Goal: Obtain resource: Download file/media

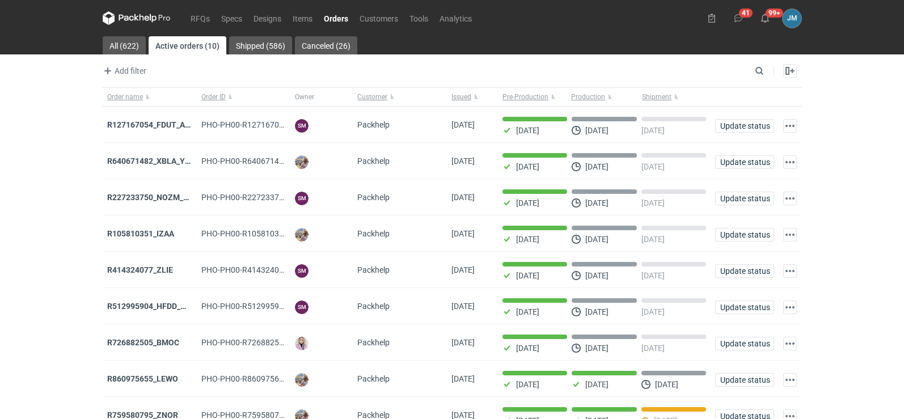
click at [124, 14] on icon at bounding box center [137, 18] width 68 height 14
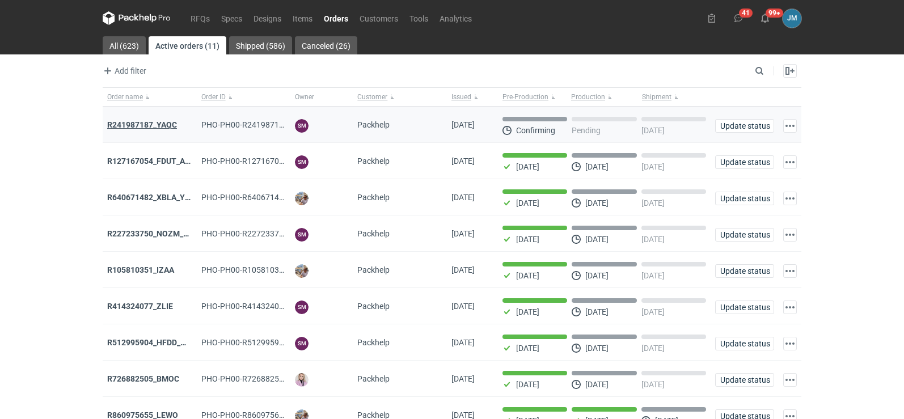
click at [159, 126] on strong "R241987187_YAQC" at bounding box center [142, 124] width 70 height 9
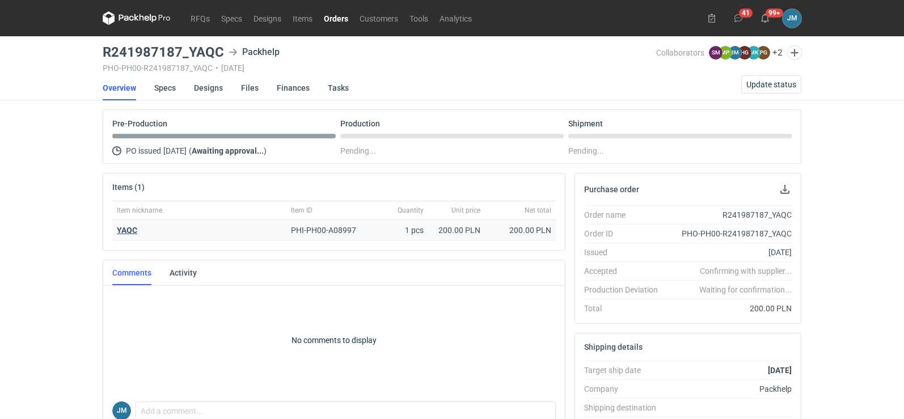
click at [125, 231] on strong "YAQC" at bounding box center [127, 230] width 20 height 9
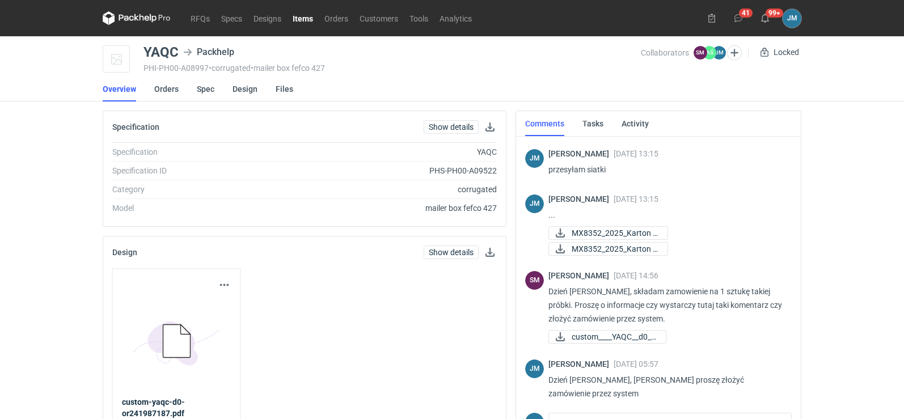
scroll to position [226, 0]
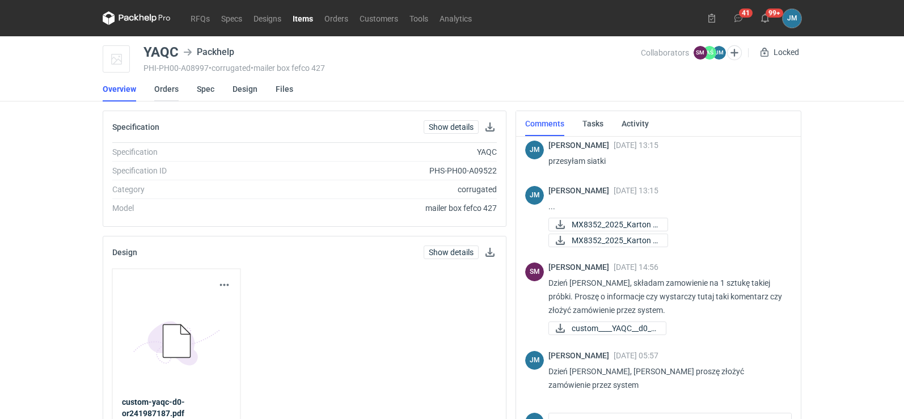
click at [166, 90] on link "Orders" at bounding box center [166, 89] width 24 height 25
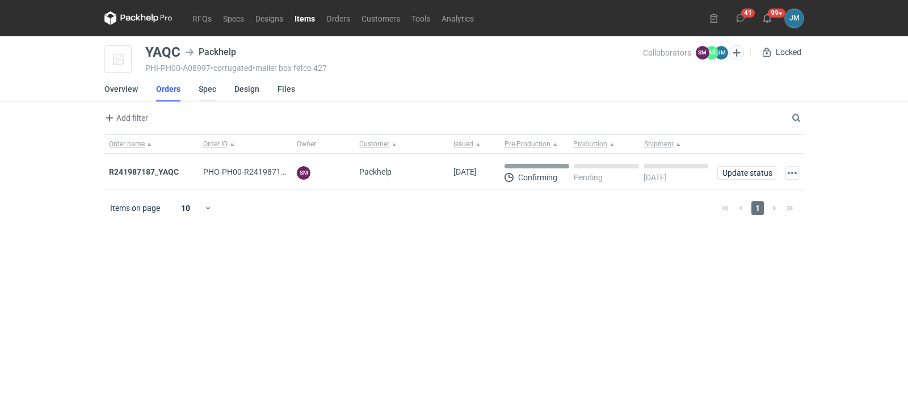
click at [212, 90] on link "Spec" at bounding box center [208, 89] width 18 height 25
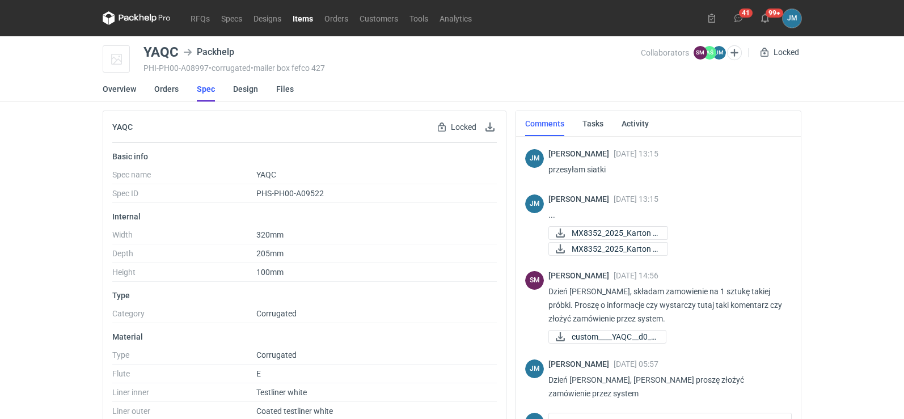
scroll to position [226, 0]
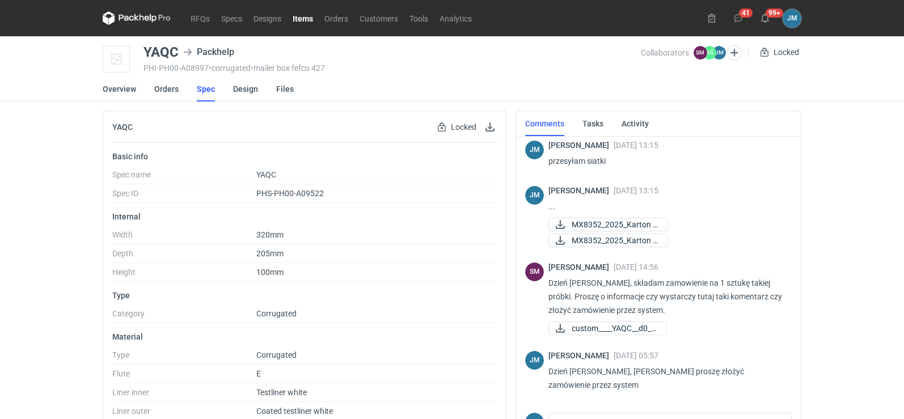
click at [134, 18] on icon at bounding box center [137, 18] width 68 height 14
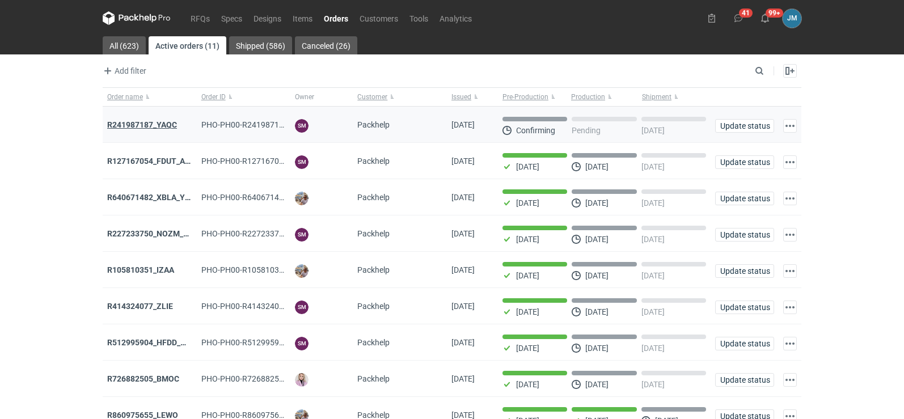
click at [136, 127] on strong "R241987187_YAQC" at bounding box center [142, 124] width 70 height 9
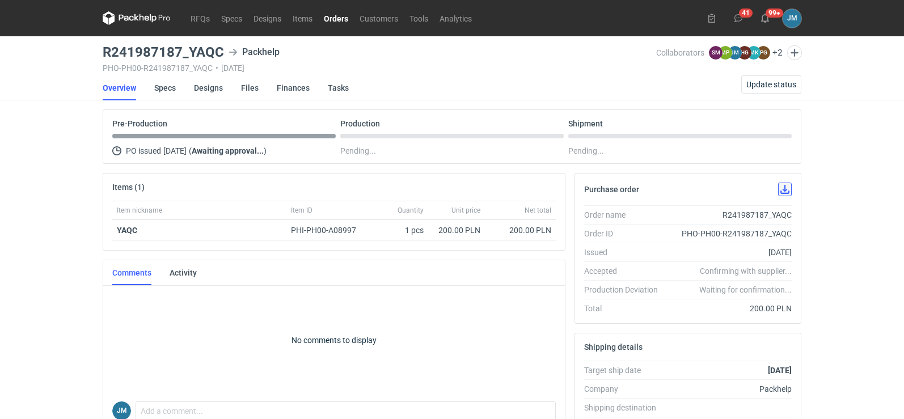
click at [784, 192] on button "button" at bounding box center [785, 190] width 14 height 14
click at [606, 81] on nav "Overview Specs Designs Files Finances Tasks Update status" at bounding box center [452, 87] width 699 height 25
click at [765, 85] on span "Update status" at bounding box center [771, 85] width 50 height 8
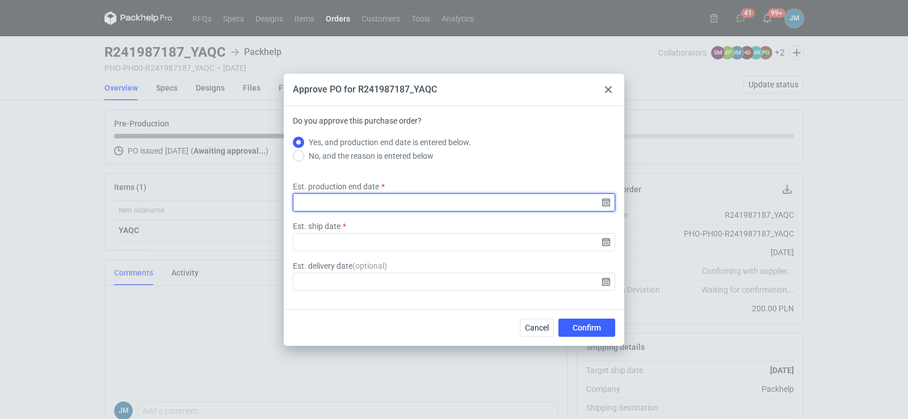
click at [600, 206] on input "Est. production end date" at bounding box center [454, 202] width 322 height 18
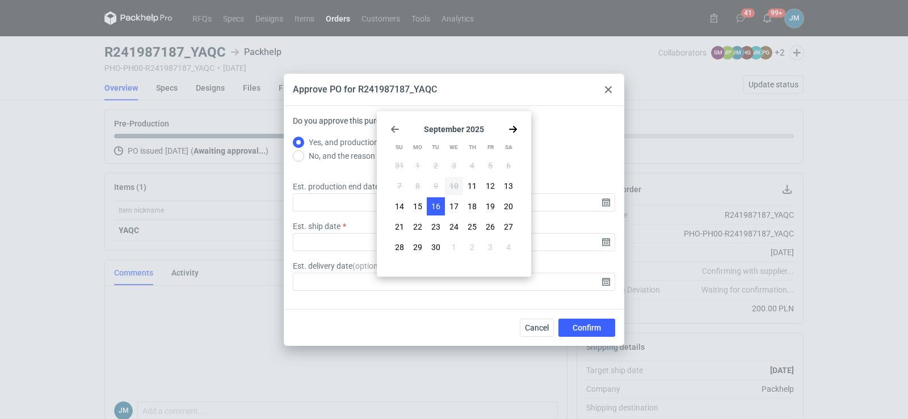
click at [438, 209] on span "16" at bounding box center [435, 206] width 9 height 11
type input "2025-09-16"
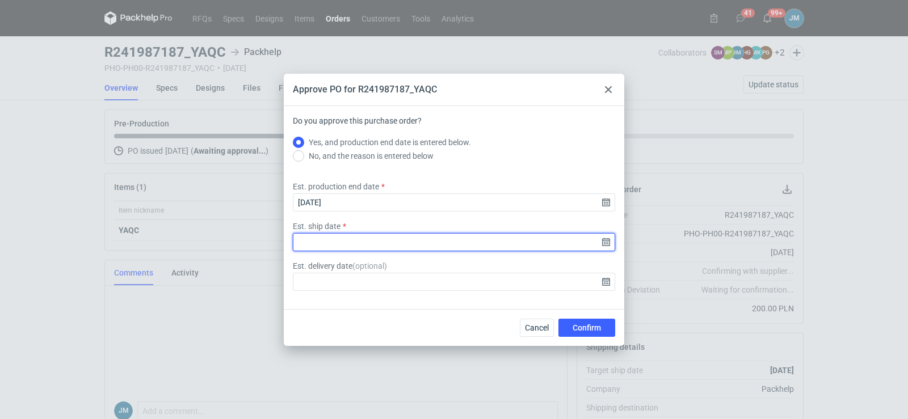
click at [606, 242] on input "Est. ship date" at bounding box center [454, 242] width 322 height 18
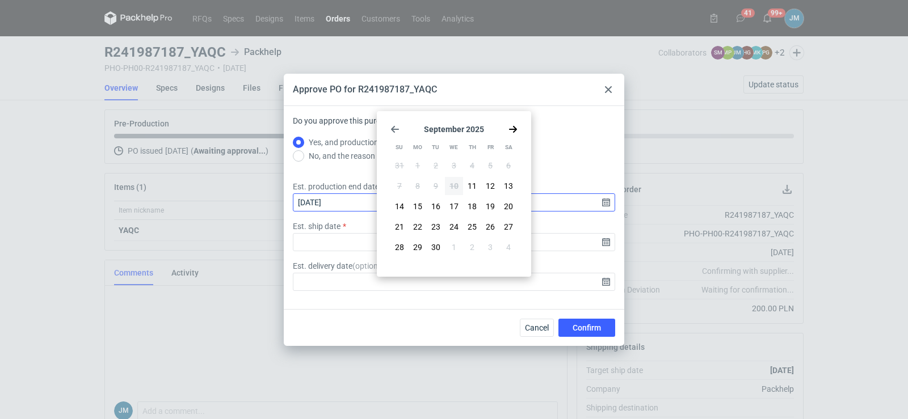
click at [430, 202] on button "16" at bounding box center [436, 206] width 18 height 18
type input "2025-09-16"
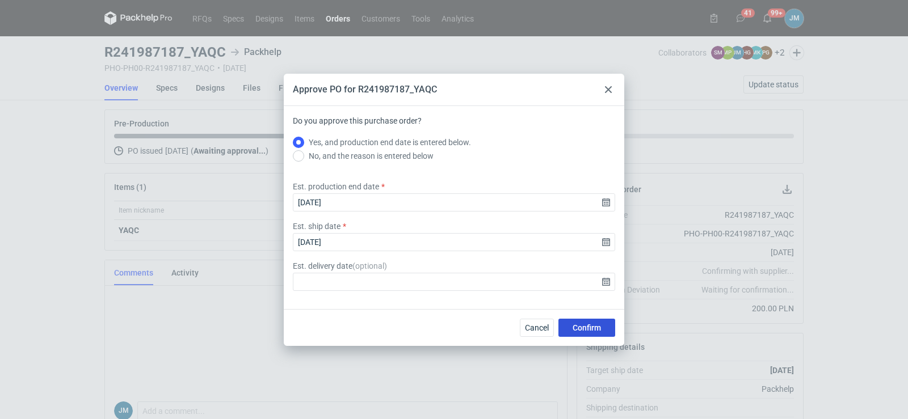
click at [590, 330] on span "Confirm" at bounding box center [586, 328] width 28 height 8
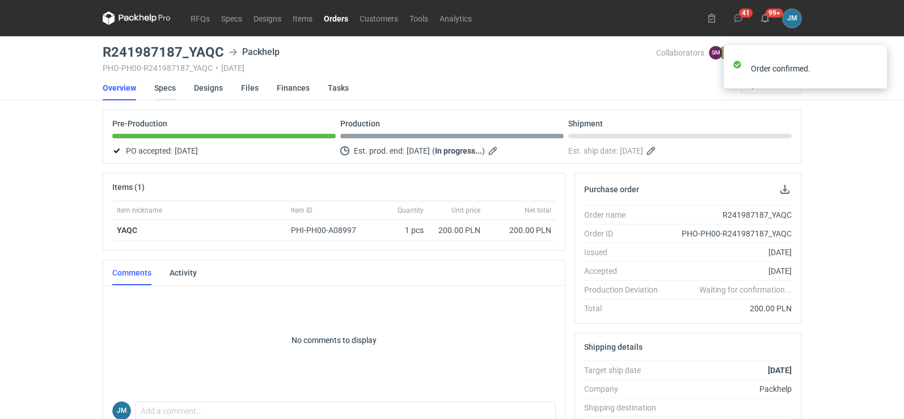
click at [174, 89] on link "Specs" at bounding box center [165, 87] width 22 height 25
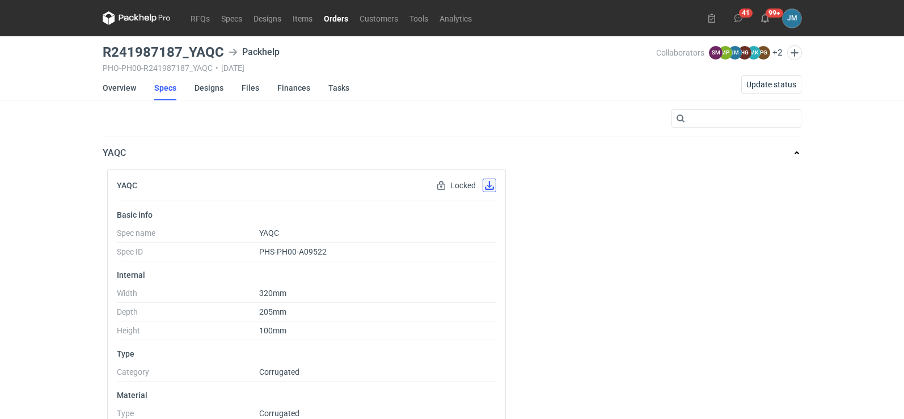
click at [492, 191] on button "button" at bounding box center [490, 186] width 14 height 14
click at [209, 90] on link "Designs" at bounding box center [209, 87] width 29 height 25
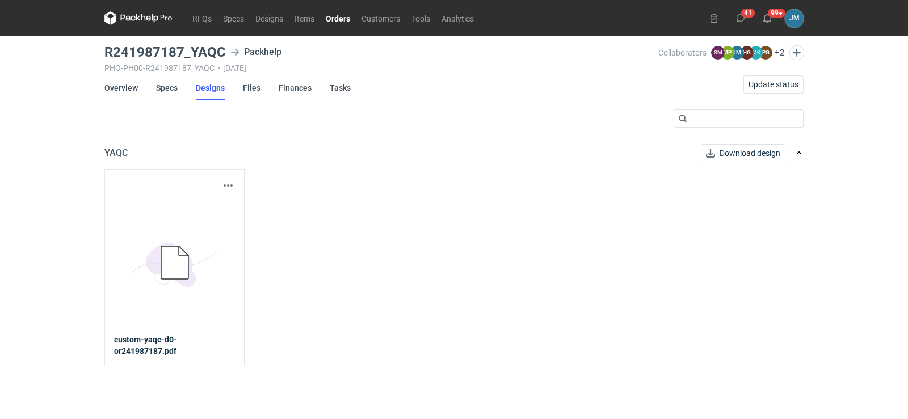
click at [224, 192] on link "5BD5AC33-3523-40E7-9262-1BFF0AD53D48@1x" at bounding box center [174, 263] width 121 height 142
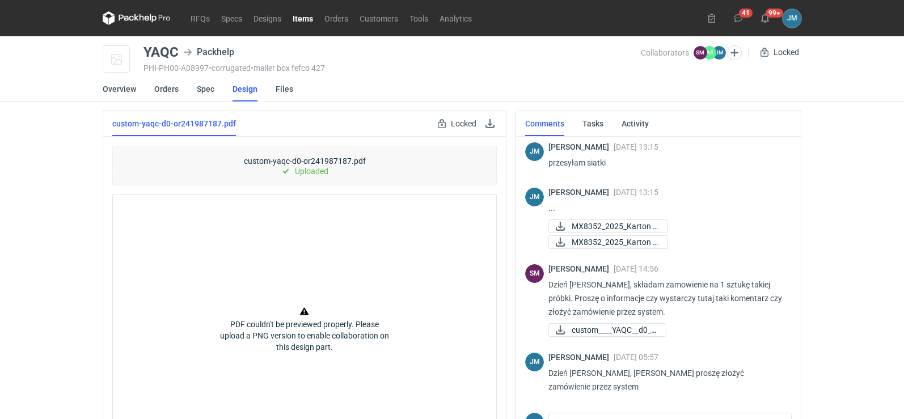
scroll to position [226, 0]
click at [488, 123] on link at bounding box center [490, 124] width 14 height 14
click at [136, 12] on icon at bounding box center [137, 18] width 68 height 14
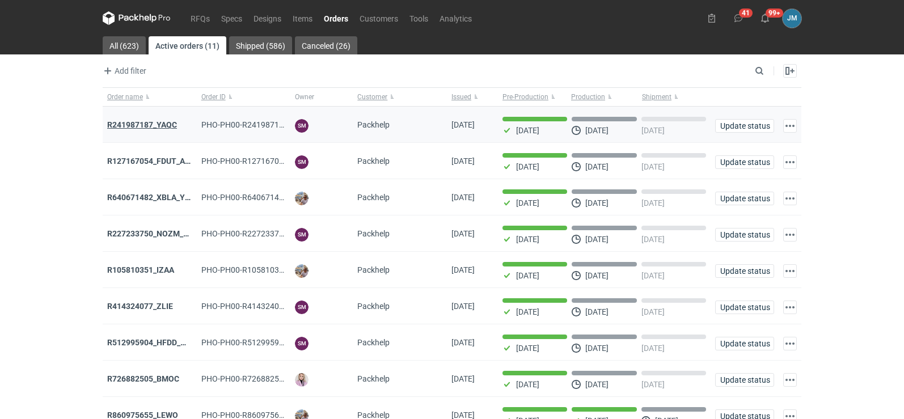
click at [138, 124] on strong "R241987187_YAQC" at bounding box center [142, 124] width 70 height 9
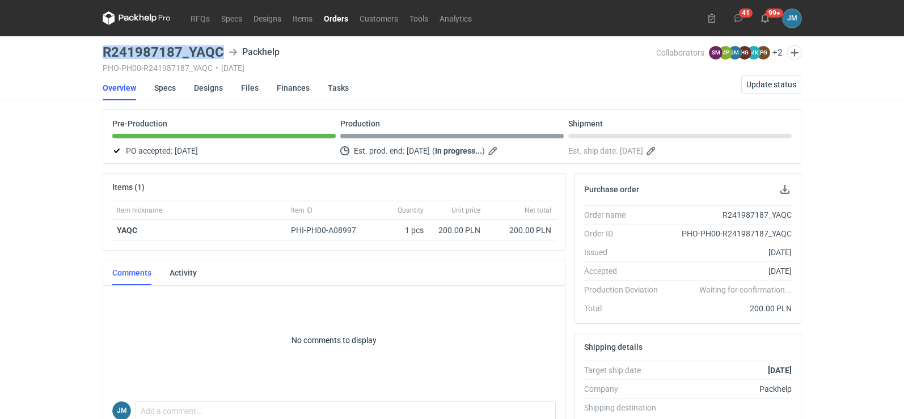
drag, startPoint x: 231, startPoint y: 53, endPoint x: 88, endPoint y: 49, distance: 142.4
click at [86, 49] on div "RFQs Specs Designs Items Orders Customers Tools Analytics 41 99+ JM Joanna Myśl…" at bounding box center [452, 209] width 904 height 419
copy h3 "R241987187_YAQC"
click at [192, 85] on li "Specs" at bounding box center [174, 87] width 40 height 25
click at [196, 86] on link "Designs" at bounding box center [208, 87] width 29 height 25
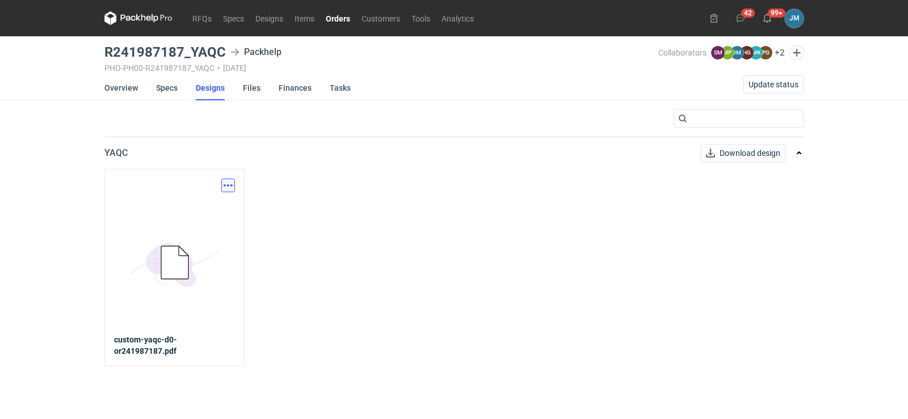
click at [227, 184] on button "button" at bounding box center [228, 186] width 14 height 14
click at [202, 211] on link "Download design part" at bounding box center [178, 210] width 104 height 18
click at [292, 88] on link "Finances" at bounding box center [294, 87] width 33 height 25
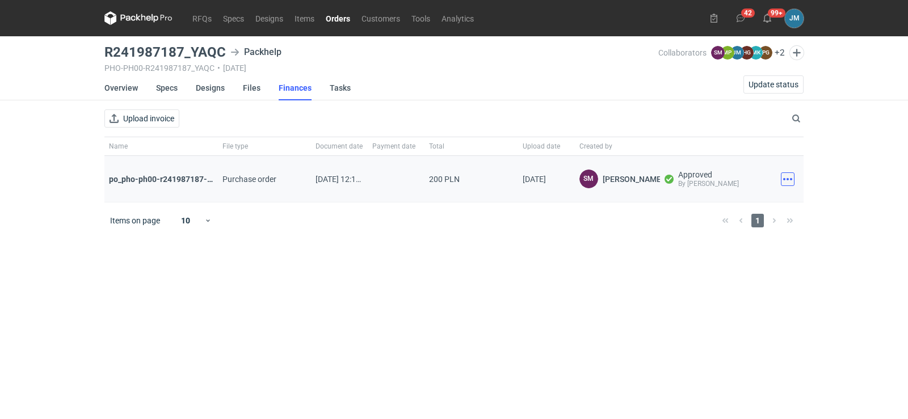
click at [787, 180] on button "button" at bounding box center [787, 179] width 14 height 14
click at [706, 202] on button "Download" at bounding box center [737, 204] width 104 height 18
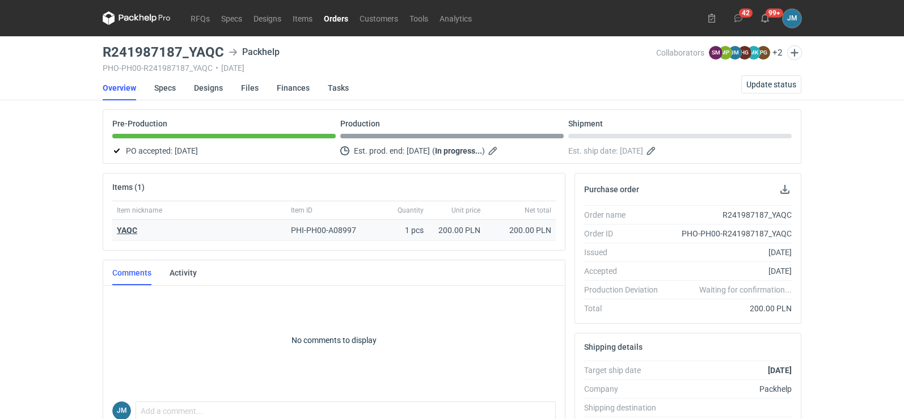
click at [120, 226] on strong "YAQC" at bounding box center [127, 230] width 20 height 9
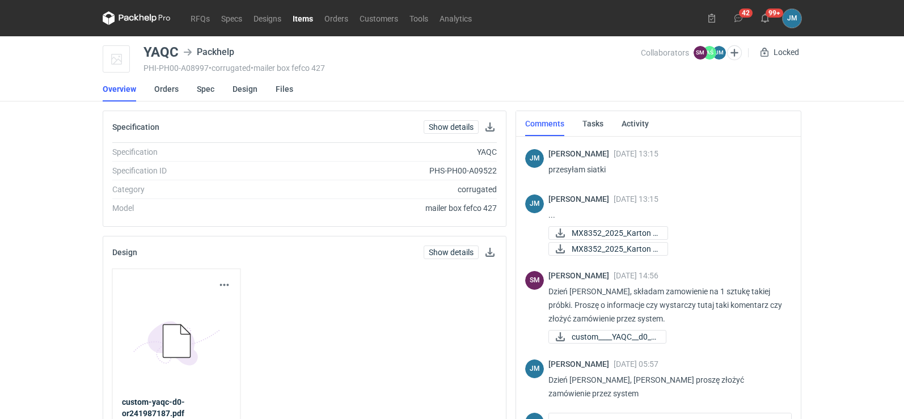
scroll to position [226, 0]
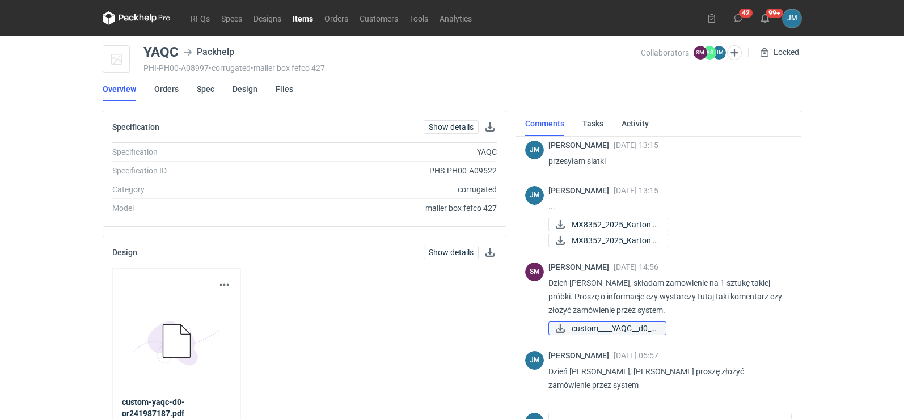
click at [601, 325] on span "custom____YAQC__d0__..." at bounding box center [614, 328] width 85 height 12
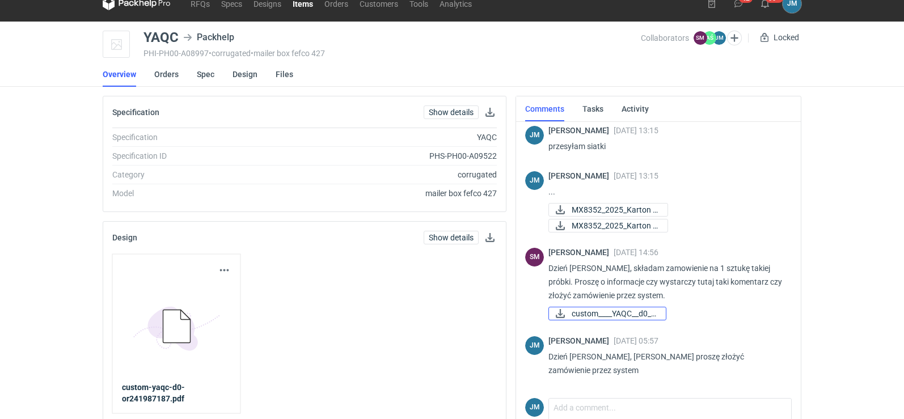
scroll to position [0, 0]
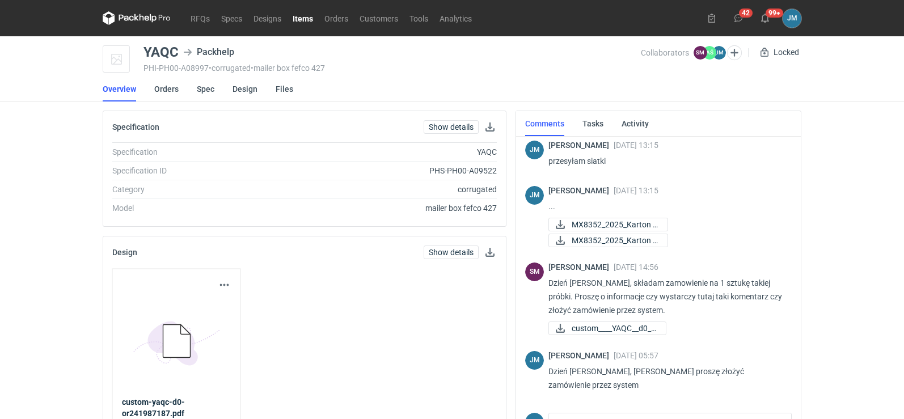
click at [141, 19] on icon at bounding box center [137, 18] width 68 height 14
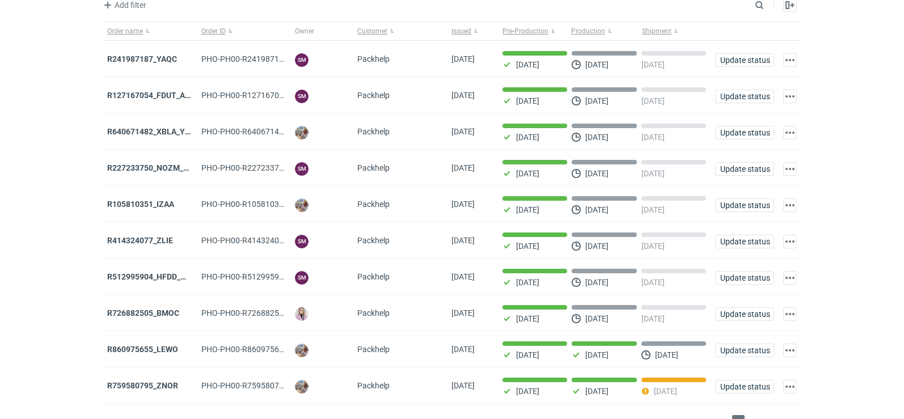
scroll to position [92, 0]
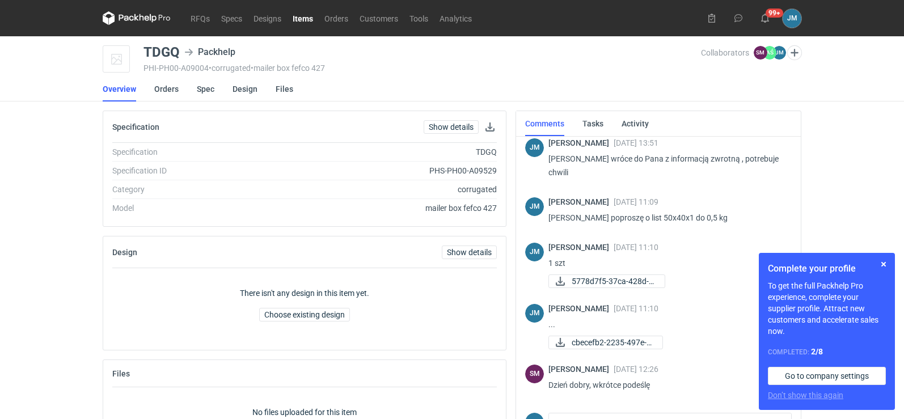
scroll to position [342, 0]
click at [885, 264] on button "button" at bounding box center [884, 265] width 14 height 14
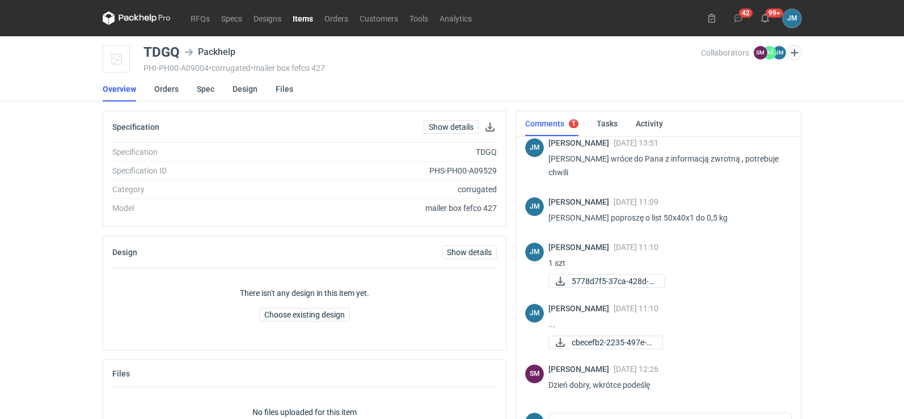
click at [120, 19] on icon at bounding box center [126, 18] width 15 height 6
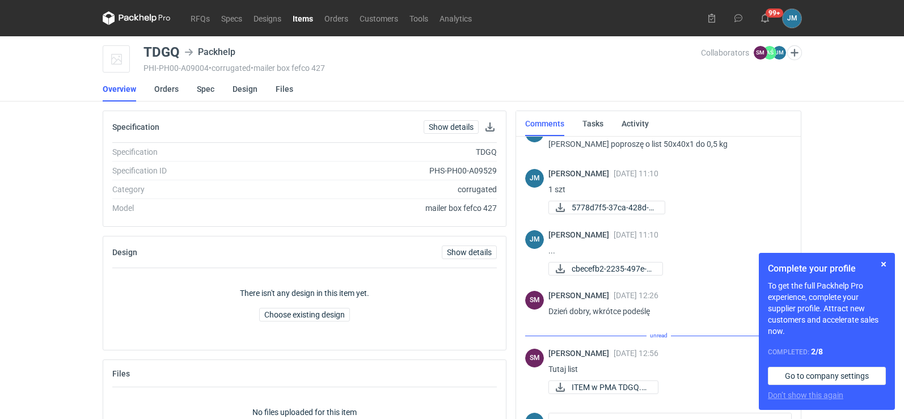
scroll to position [64, 0]
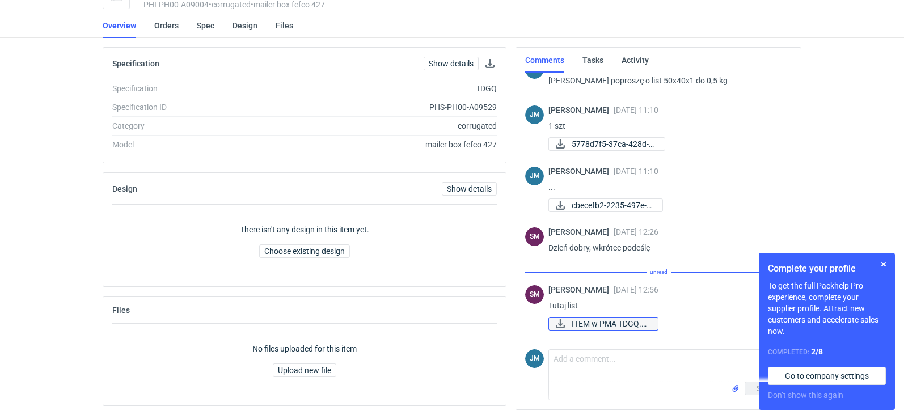
click at [636, 326] on span "ITEM w PMA TDGQ.pdf" at bounding box center [610, 324] width 77 height 12
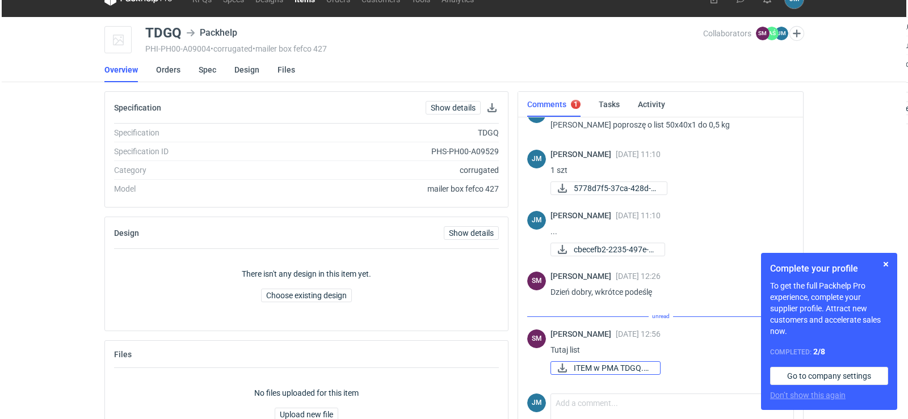
scroll to position [0, 0]
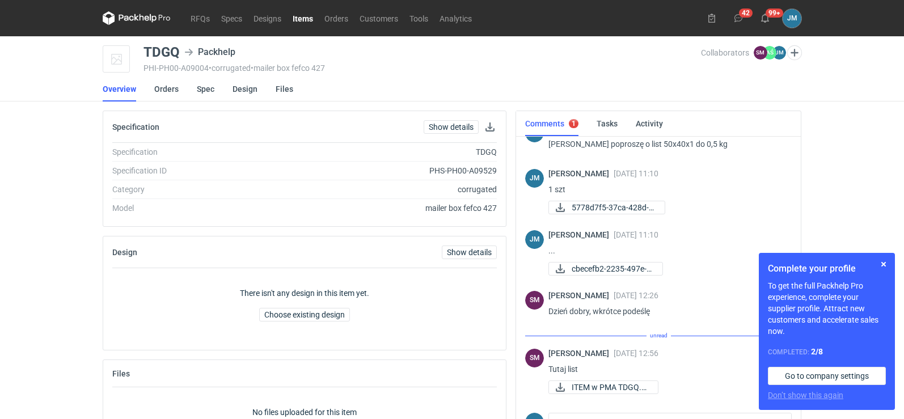
click at [134, 20] on icon at bounding box center [137, 18] width 68 height 14
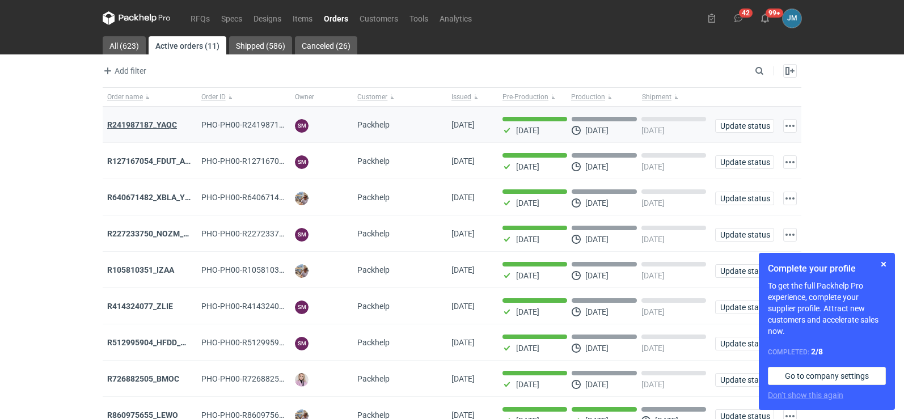
click at [156, 123] on strong "R241987187_YAQC" at bounding box center [142, 124] width 70 height 9
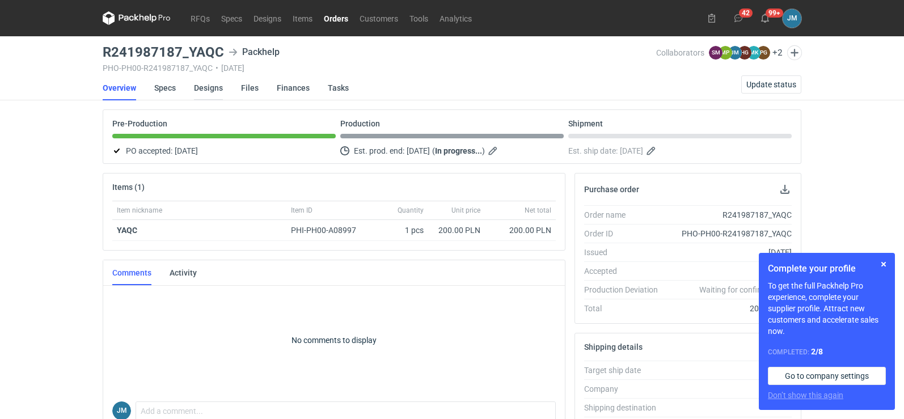
click at [201, 86] on link "Designs" at bounding box center [208, 87] width 29 height 25
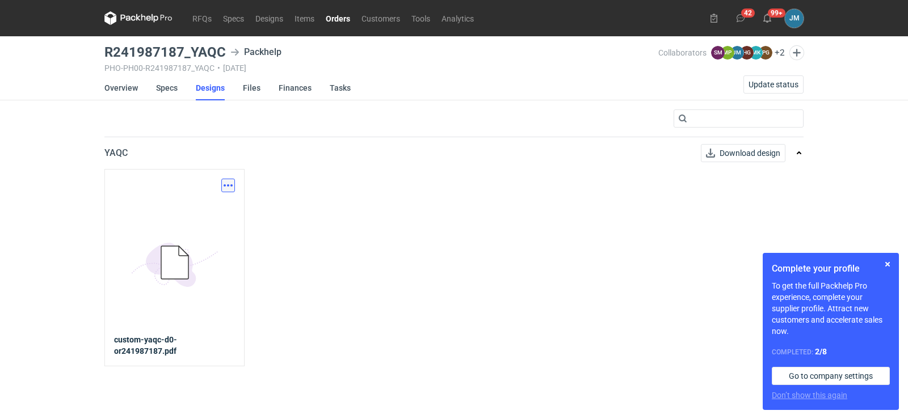
click at [232, 181] on button "button" at bounding box center [228, 186] width 14 height 14
click at [196, 215] on link "Download design part" at bounding box center [178, 210] width 104 height 18
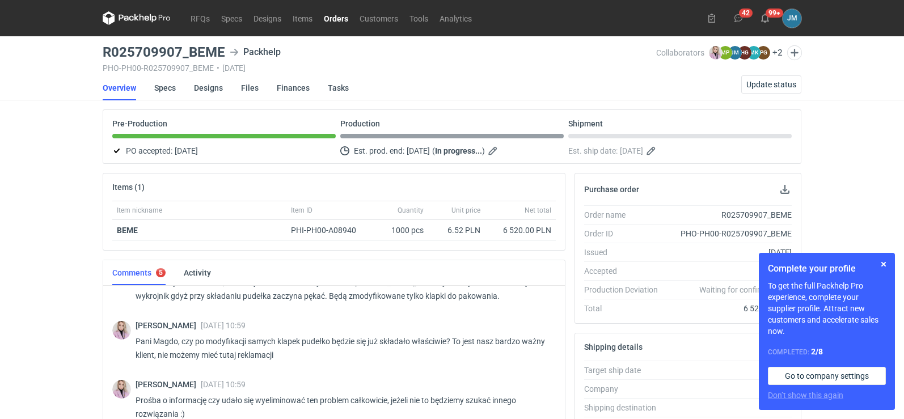
click at [128, 23] on icon at bounding box center [137, 18] width 68 height 14
